Goal: Navigation & Orientation: Find specific page/section

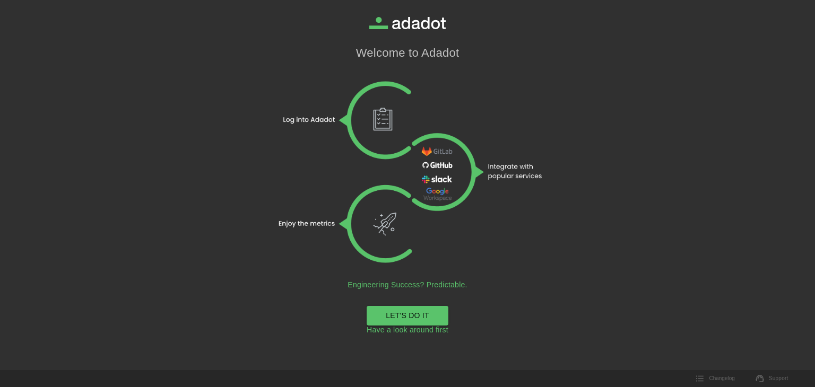
click at [395, 315] on link "LET'S DO IT" at bounding box center [408, 316] width 82 height 20
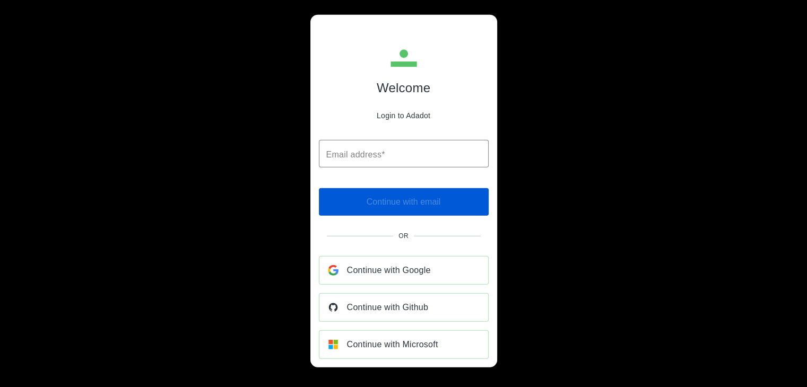
click at [359, 159] on input "Email address*" at bounding box center [404, 154] width 170 height 28
type input "**********"
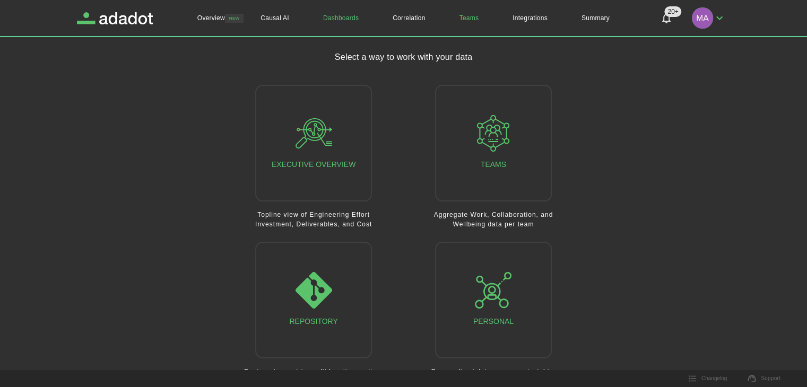
click at [461, 24] on link "Teams" at bounding box center [470, 18] width 54 height 36
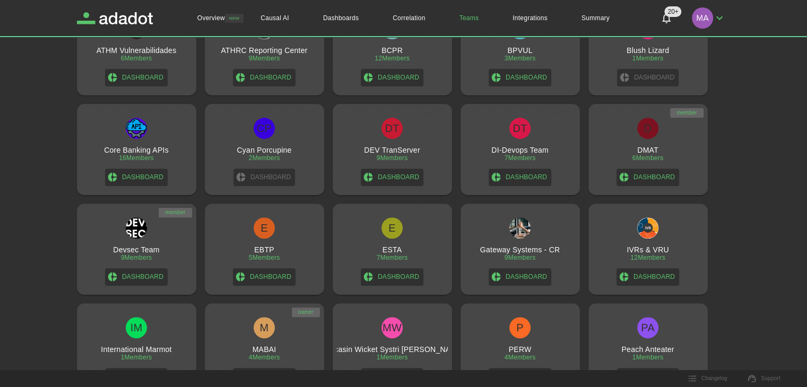
scroll to position [383, 0]
click at [133, 249] on h3 "Devsec Team" at bounding box center [136, 249] width 46 height 8
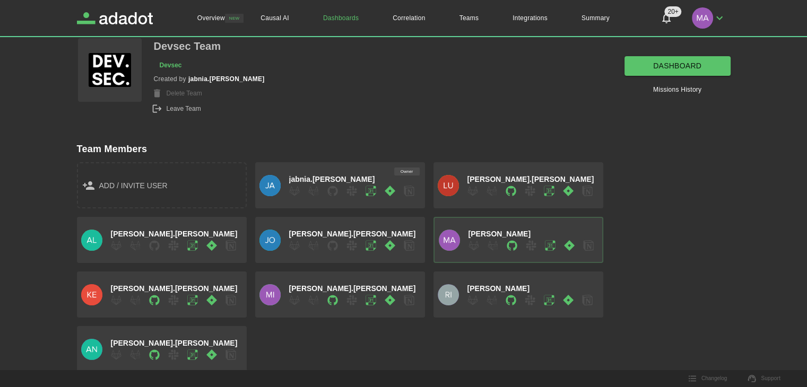
scroll to position [55, 0]
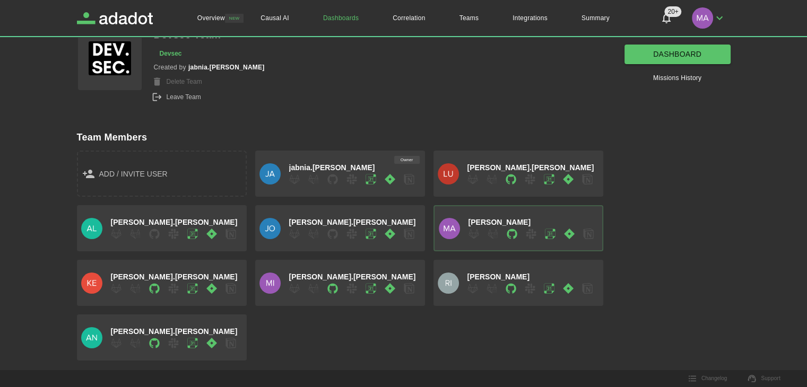
click at [335, 14] on link "Dashboards" at bounding box center [341, 18] width 70 height 36
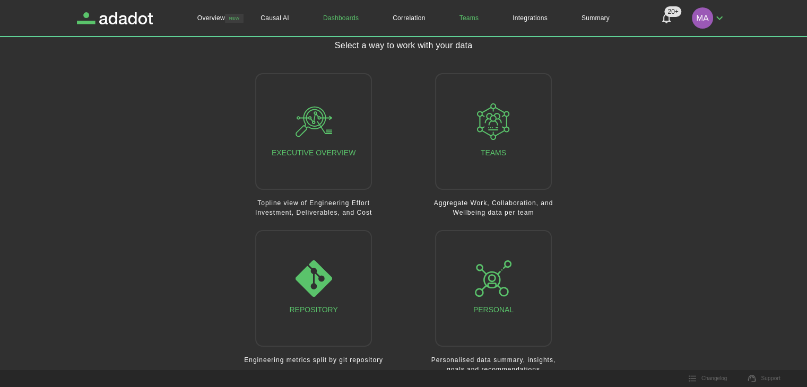
click at [477, 14] on link "Teams" at bounding box center [470, 18] width 54 height 36
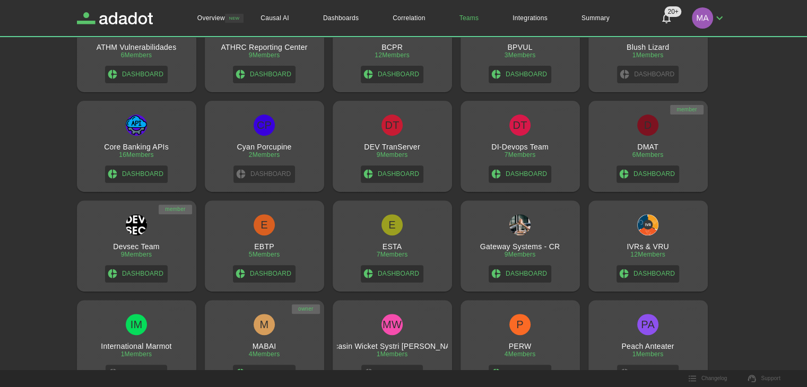
scroll to position [389, 0]
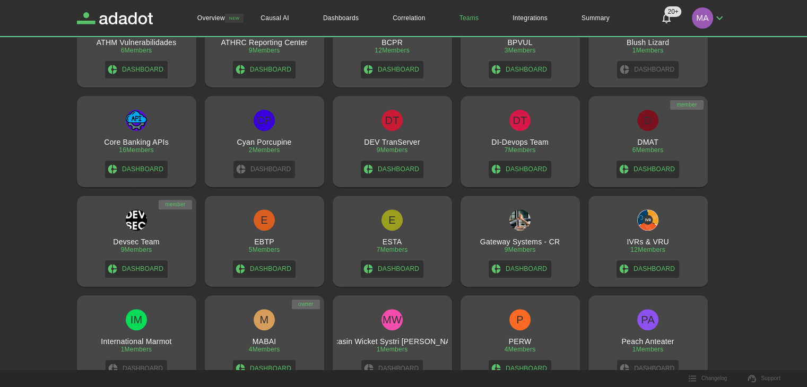
click at [163, 251] on div "Devsec Team 9 Members Dashboard" at bounding box center [136, 244] width 111 height 68
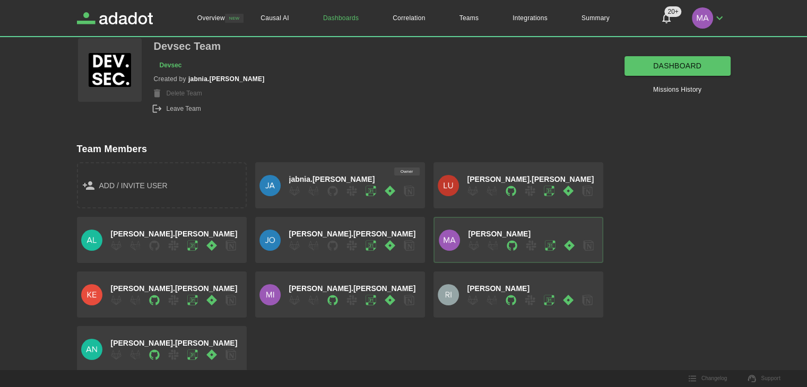
scroll to position [55, 0]
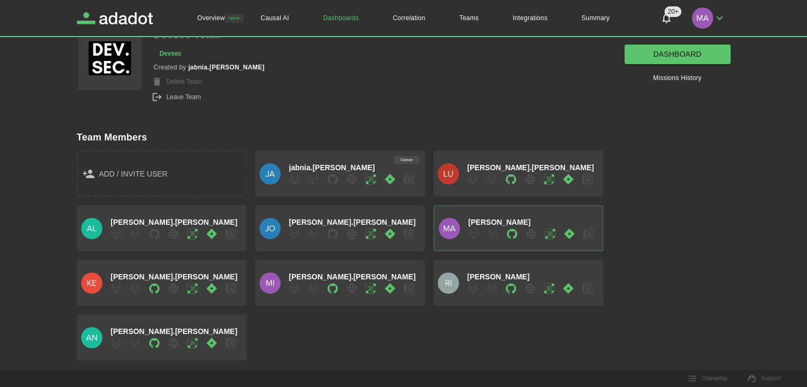
click at [662, 60] on link "dashboard" at bounding box center [678, 55] width 106 height 20
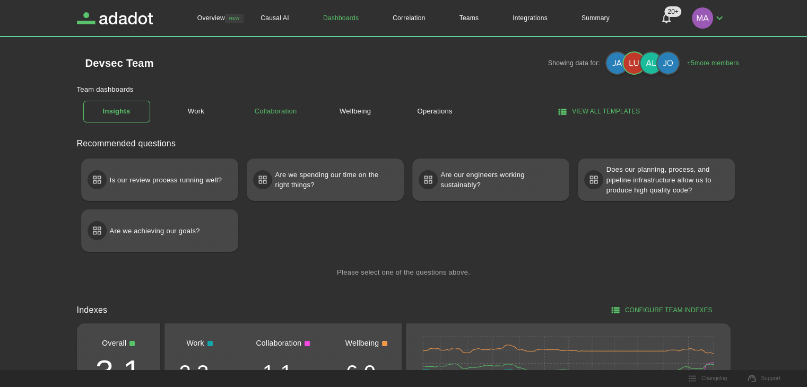
click at [278, 109] on link "Collaboration" at bounding box center [275, 111] width 67 height 19
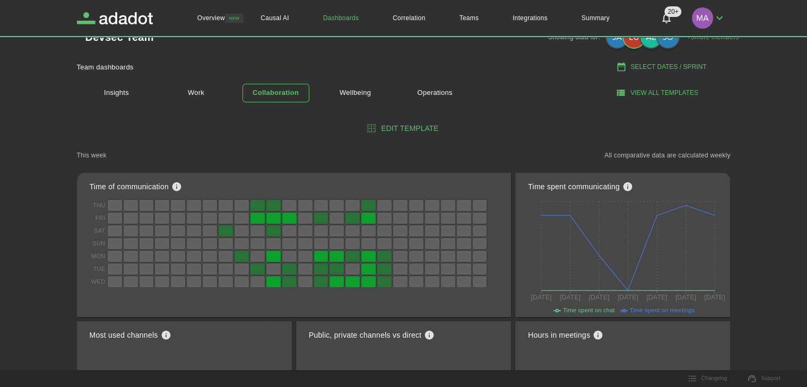
scroll to position [17, 0]
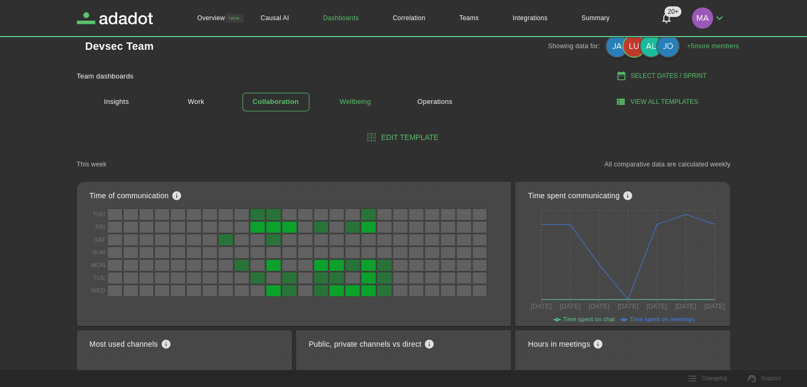
click at [363, 98] on link "Wellbeing" at bounding box center [355, 102] width 67 height 19
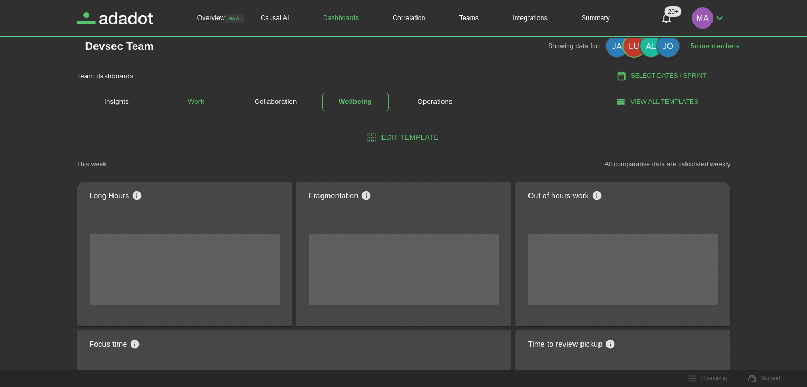
click at [195, 102] on link "Work" at bounding box center [196, 102] width 67 height 19
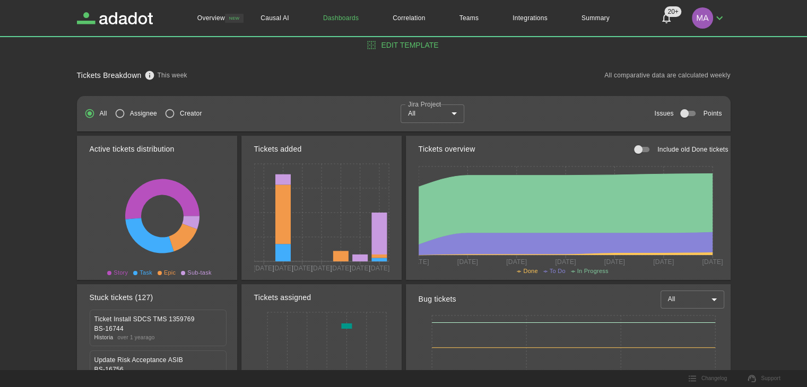
scroll to position [87, 0]
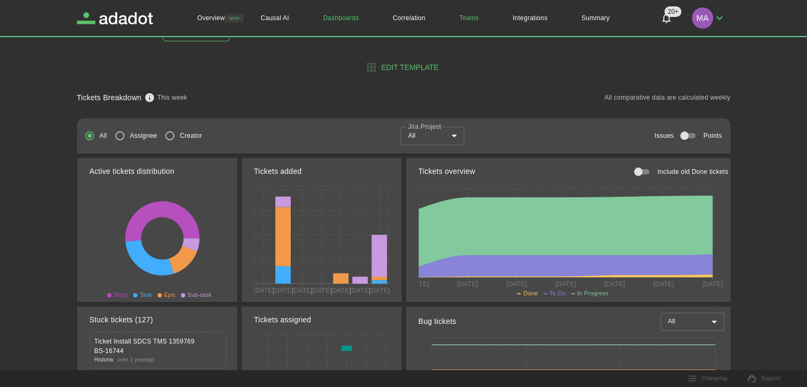
click at [470, 24] on link "Teams" at bounding box center [470, 18] width 54 height 36
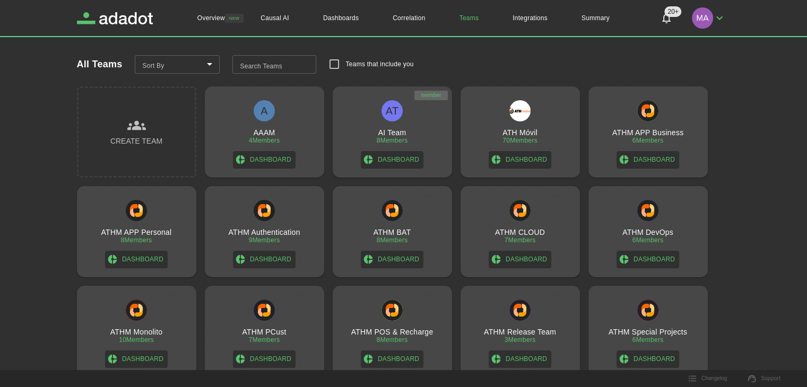
click at [393, 117] on div "AT" at bounding box center [392, 110] width 21 height 21
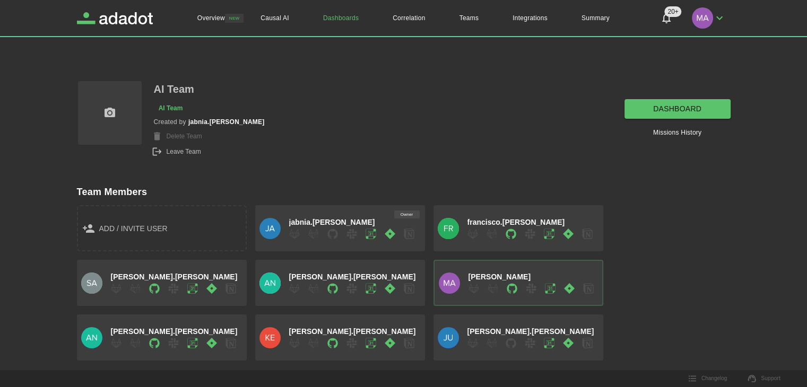
click at [647, 110] on link "dashboard" at bounding box center [678, 109] width 106 height 20
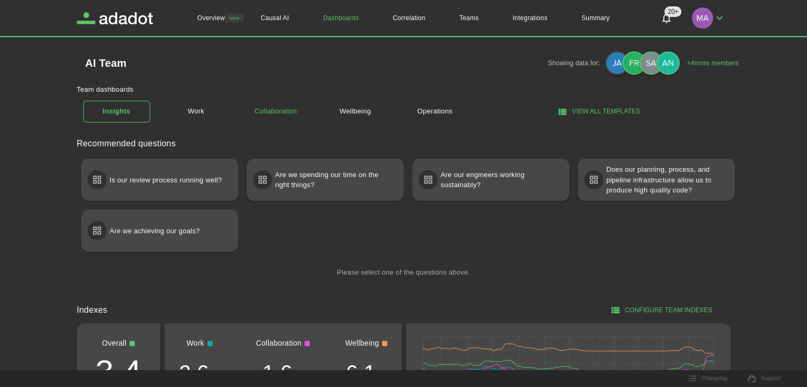
click at [267, 110] on link "Collaboration" at bounding box center [275, 111] width 67 height 19
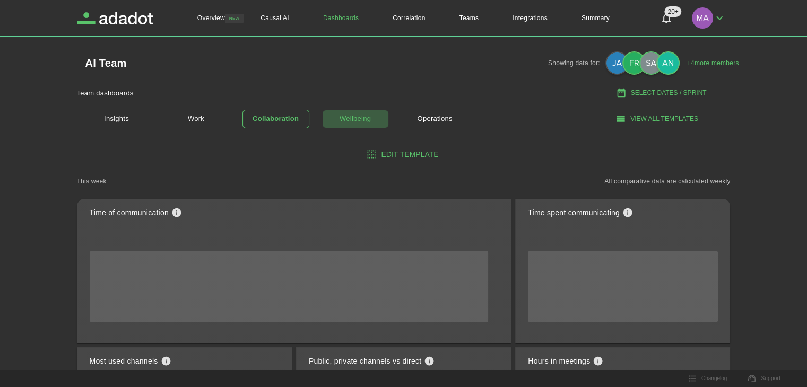
click at [344, 117] on link "Wellbeing" at bounding box center [355, 119] width 67 height 19
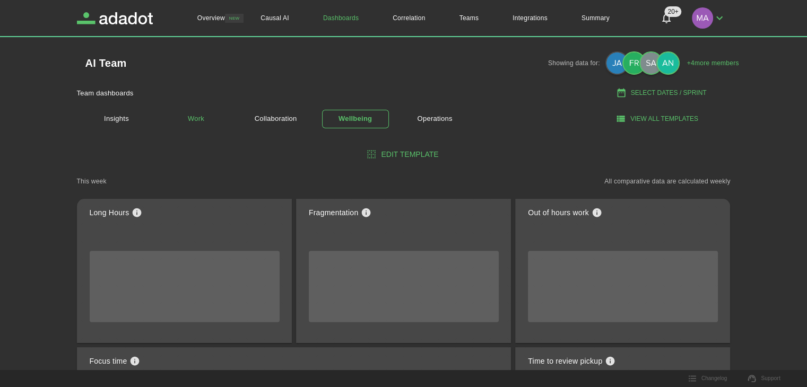
click at [206, 119] on link "Work" at bounding box center [196, 119] width 67 height 19
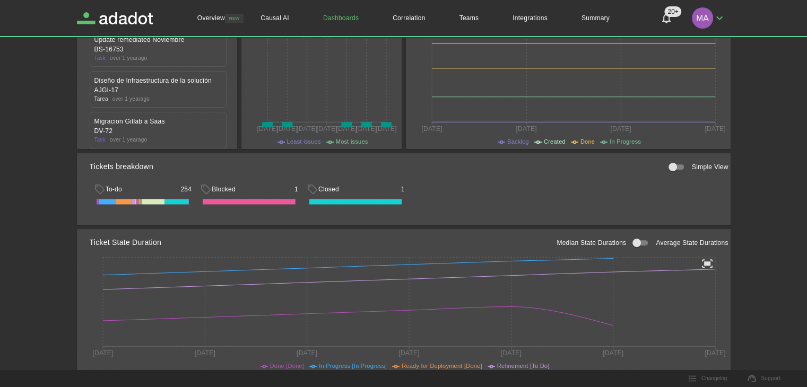
scroll to position [392, 0]
